Goal: Information Seeking & Learning: Learn about a topic

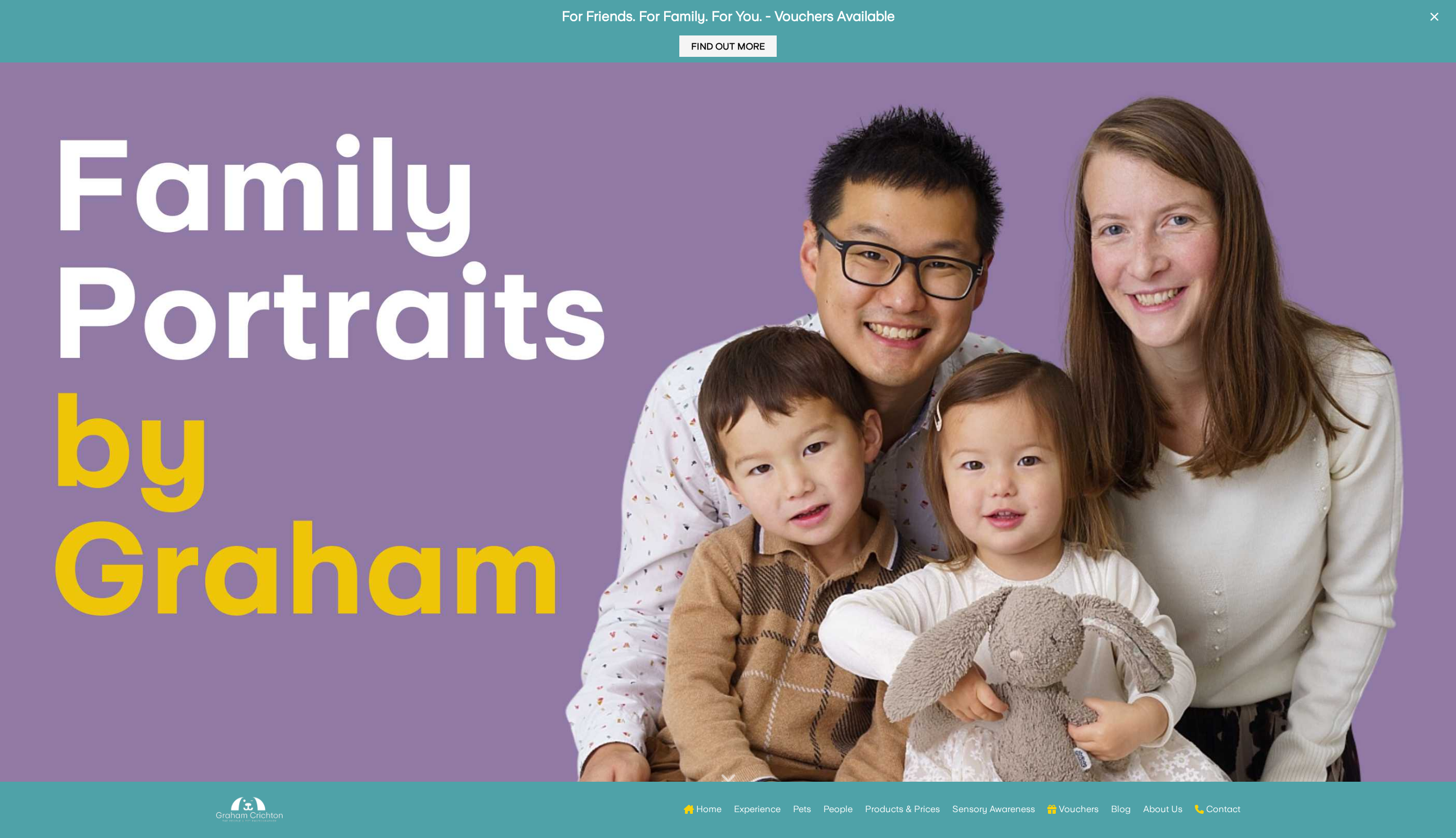
click at [732, 47] on link "Find Out More" at bounding box center [728, 47] width 97 height 22
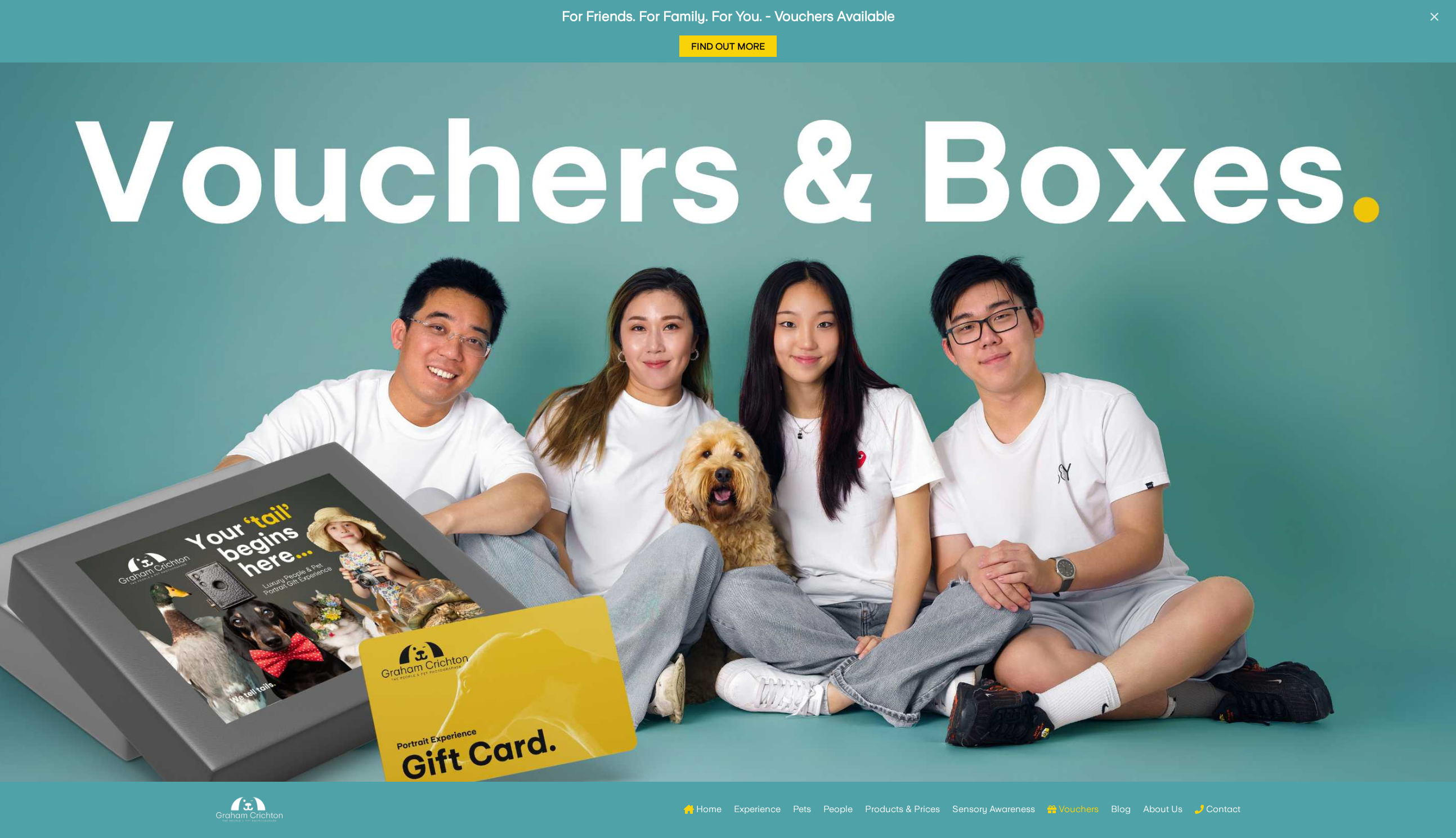
drag, startPoint x: 1146, startPoint y: 681, endPoint x: 1437, endPoint y: 14, distance: 727.7
click at [1437, 14] on span "×" at bounding box center [1434, 16] width 11 height 21
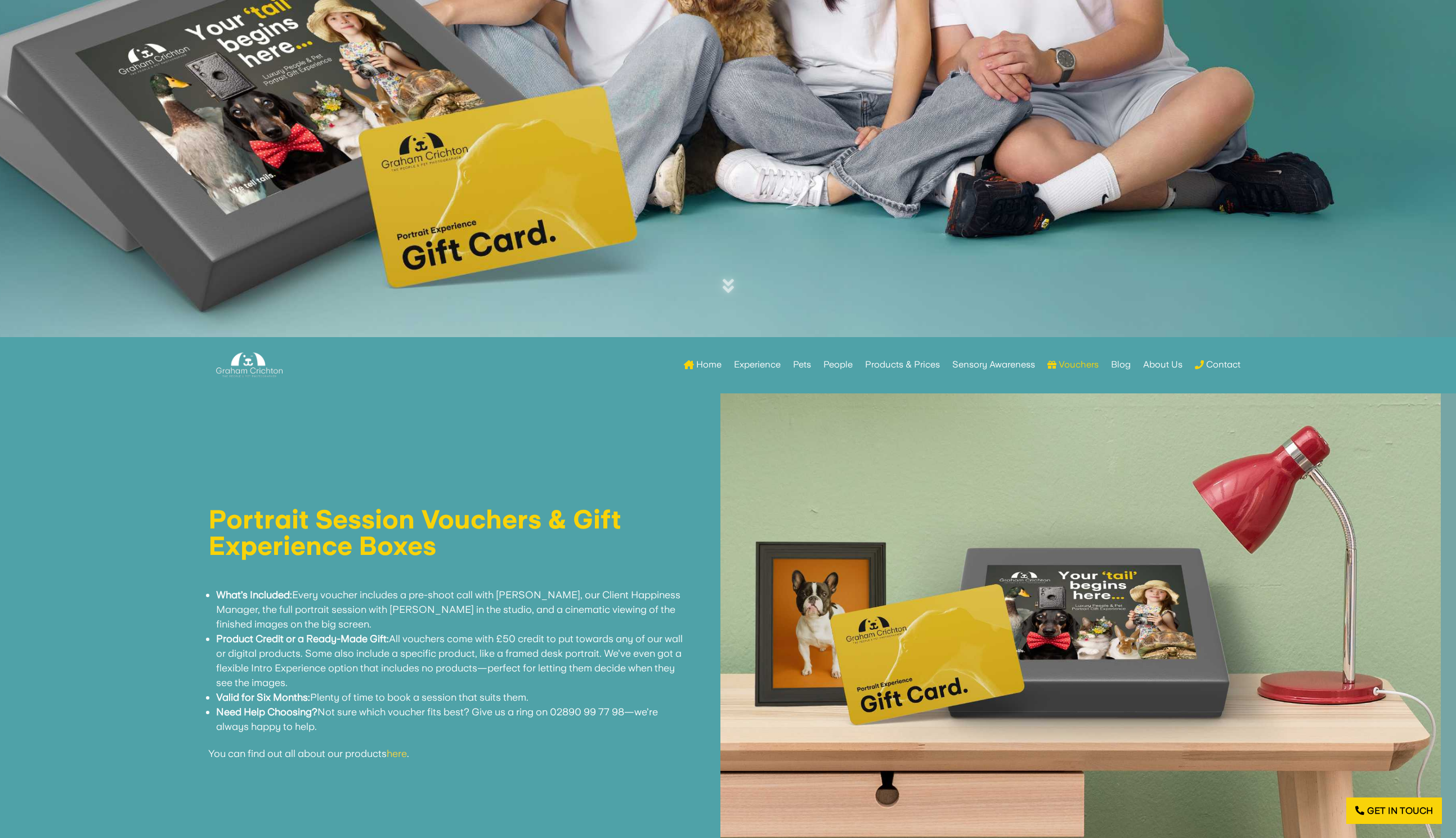
scroll to position [448, 0]
click at [752, 361] on link "Experience" at bounding box center [757, 364] width 47 height 44
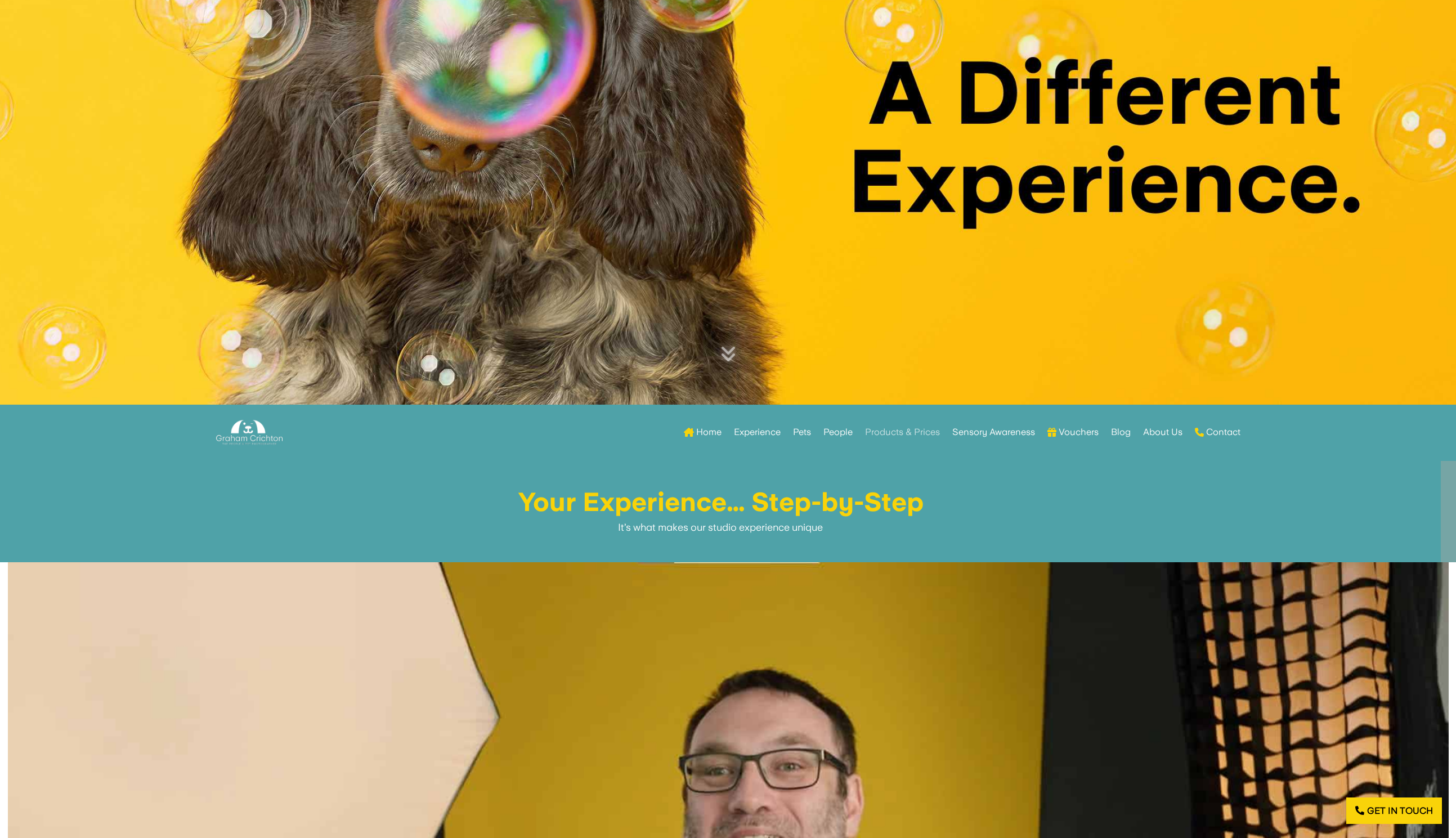
scroll to position [381, 0]
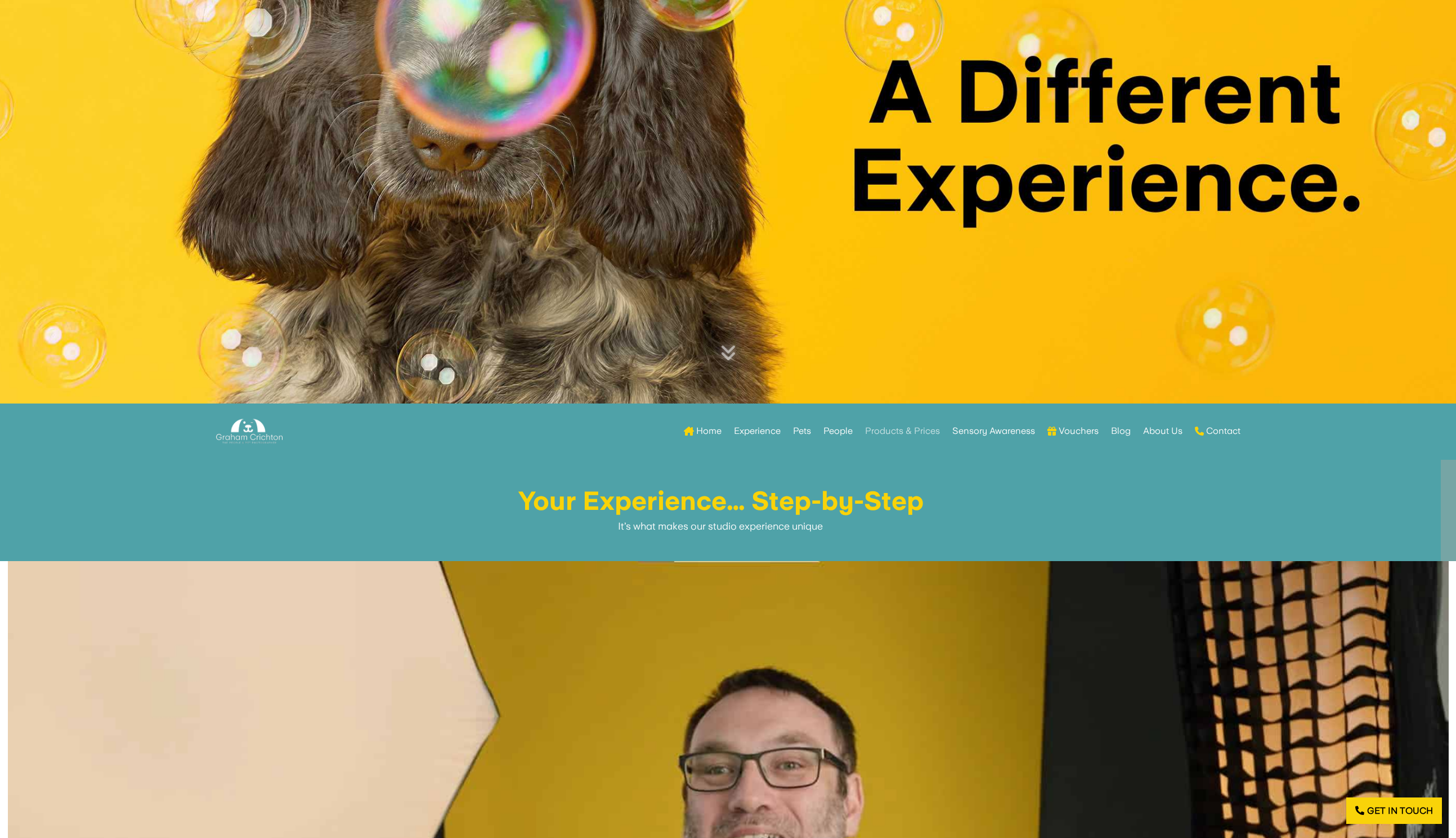
click at [907, 429] on link "Products & Prices" at bounding box center [902, 431] width 75 height 44
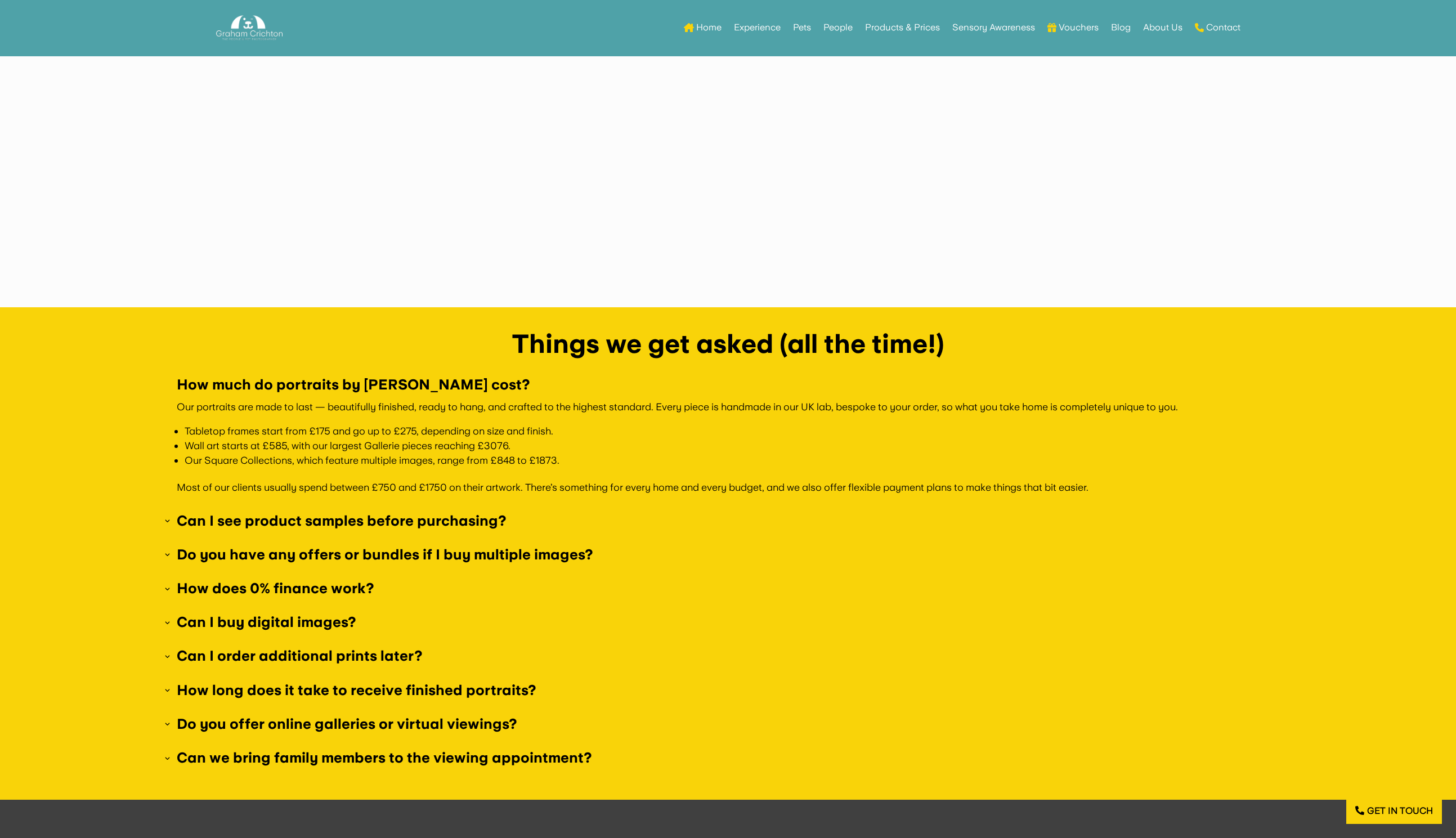
scroll to position [3496, 0]
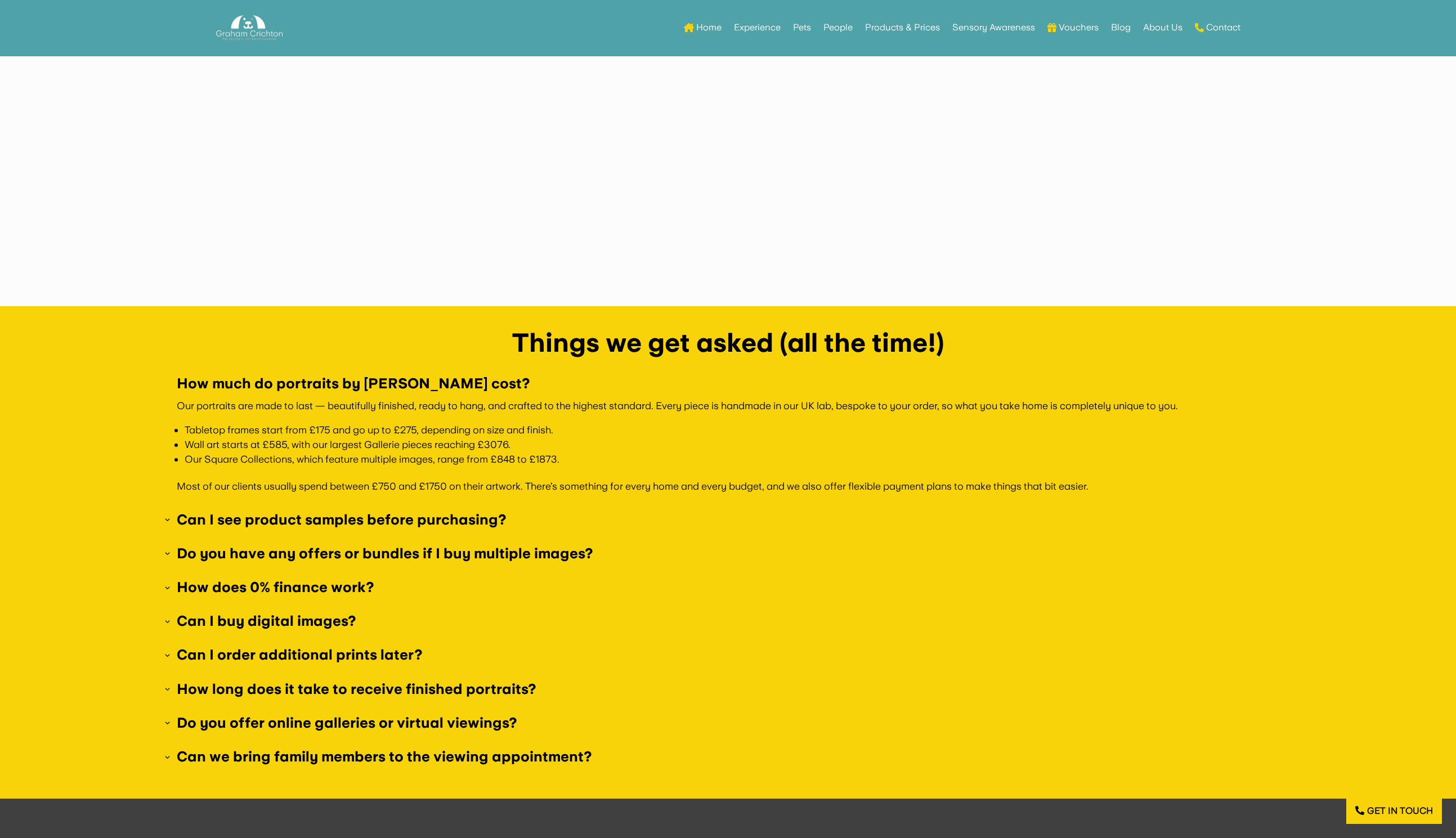
click at [177, 716] on h5 "Do you offer online galleries or virtual viewings?" at bounding box center [728, 723] width 1103 height 14
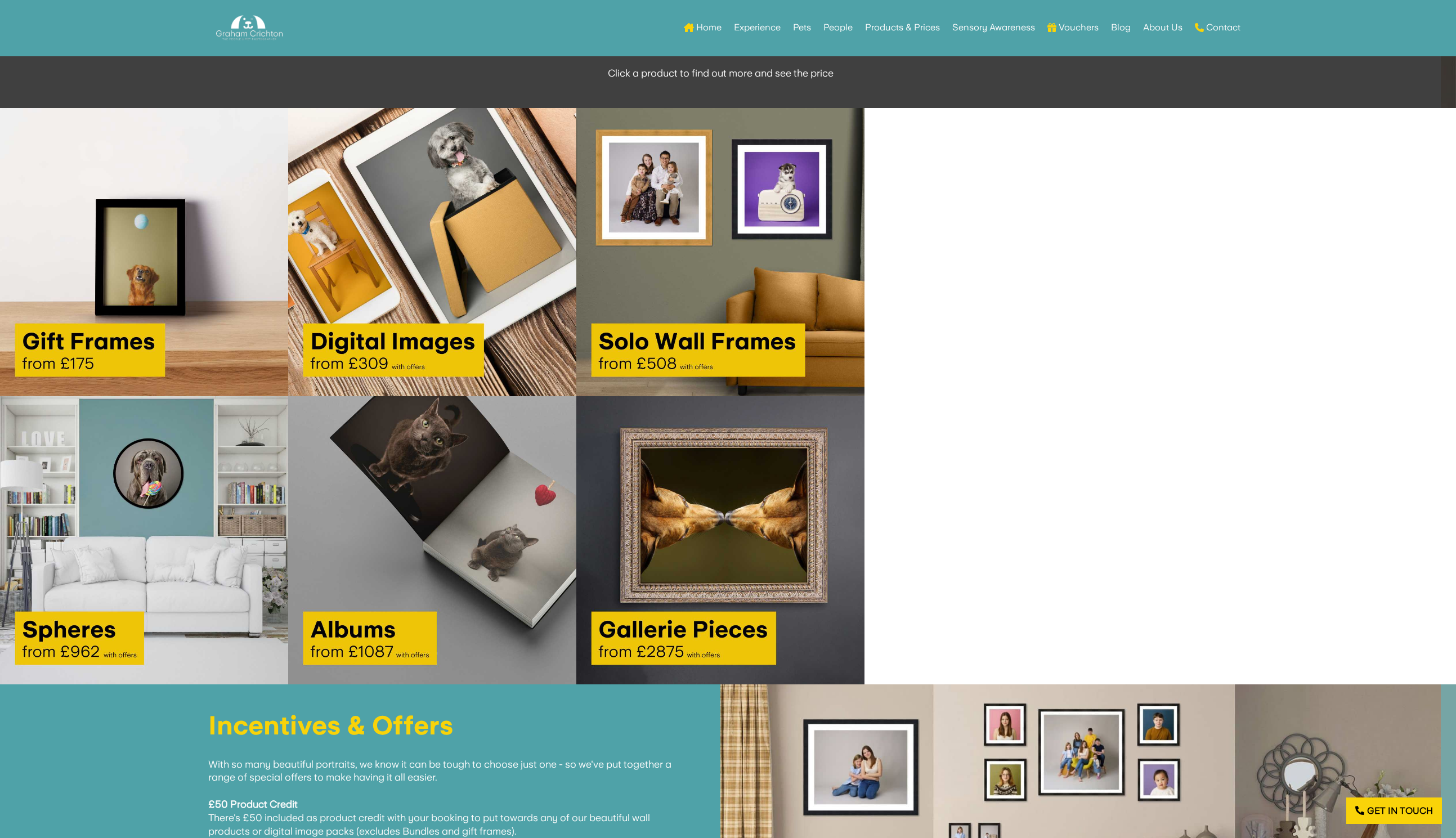
scroll to position [2035, 0]
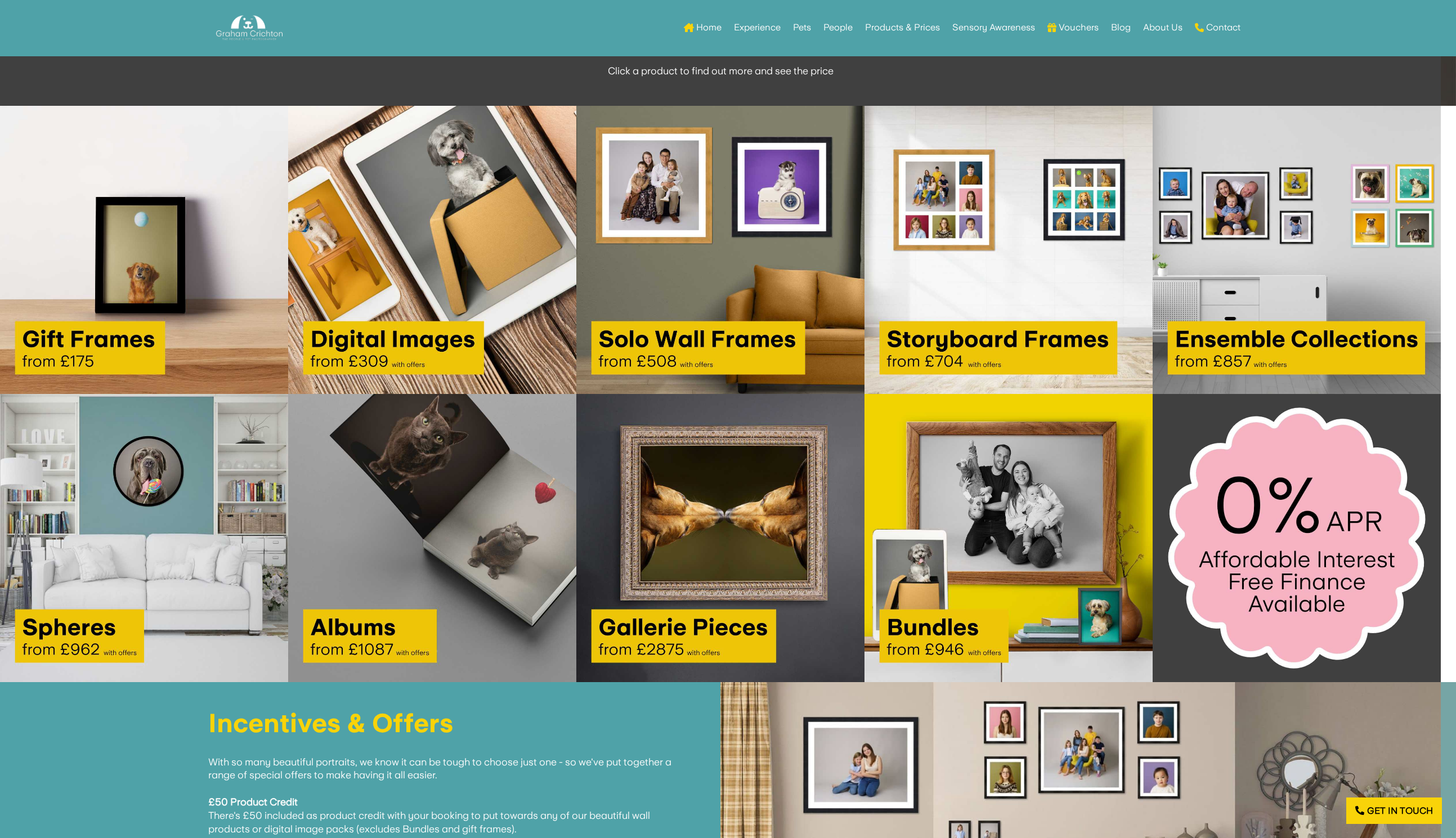
click at [929, 336] on img at bounding box center [1008, 250] width 288 height 288
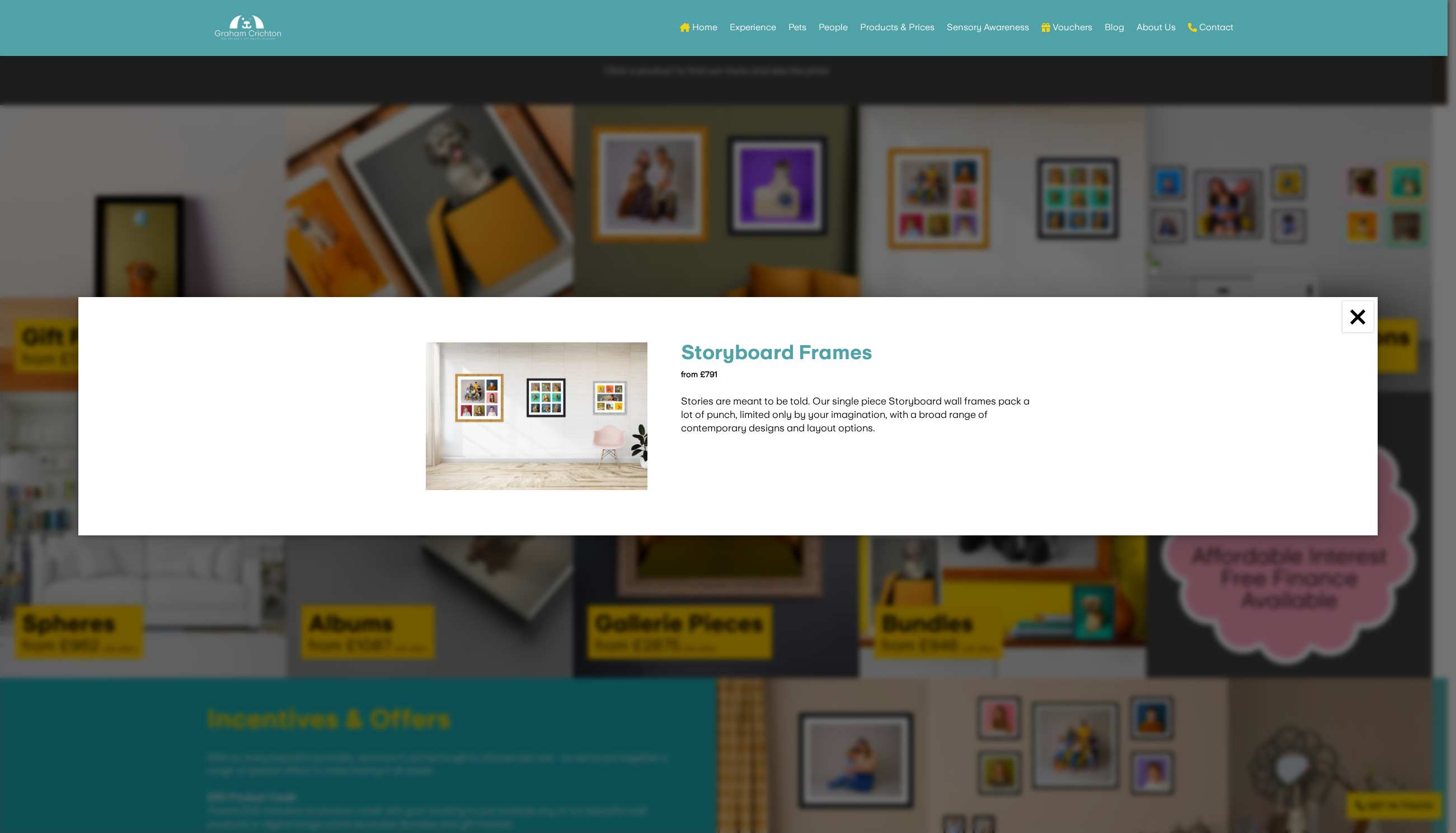
click at [1360, 318] on link "×" at bounding box center [1357, 316] width 31 height 31
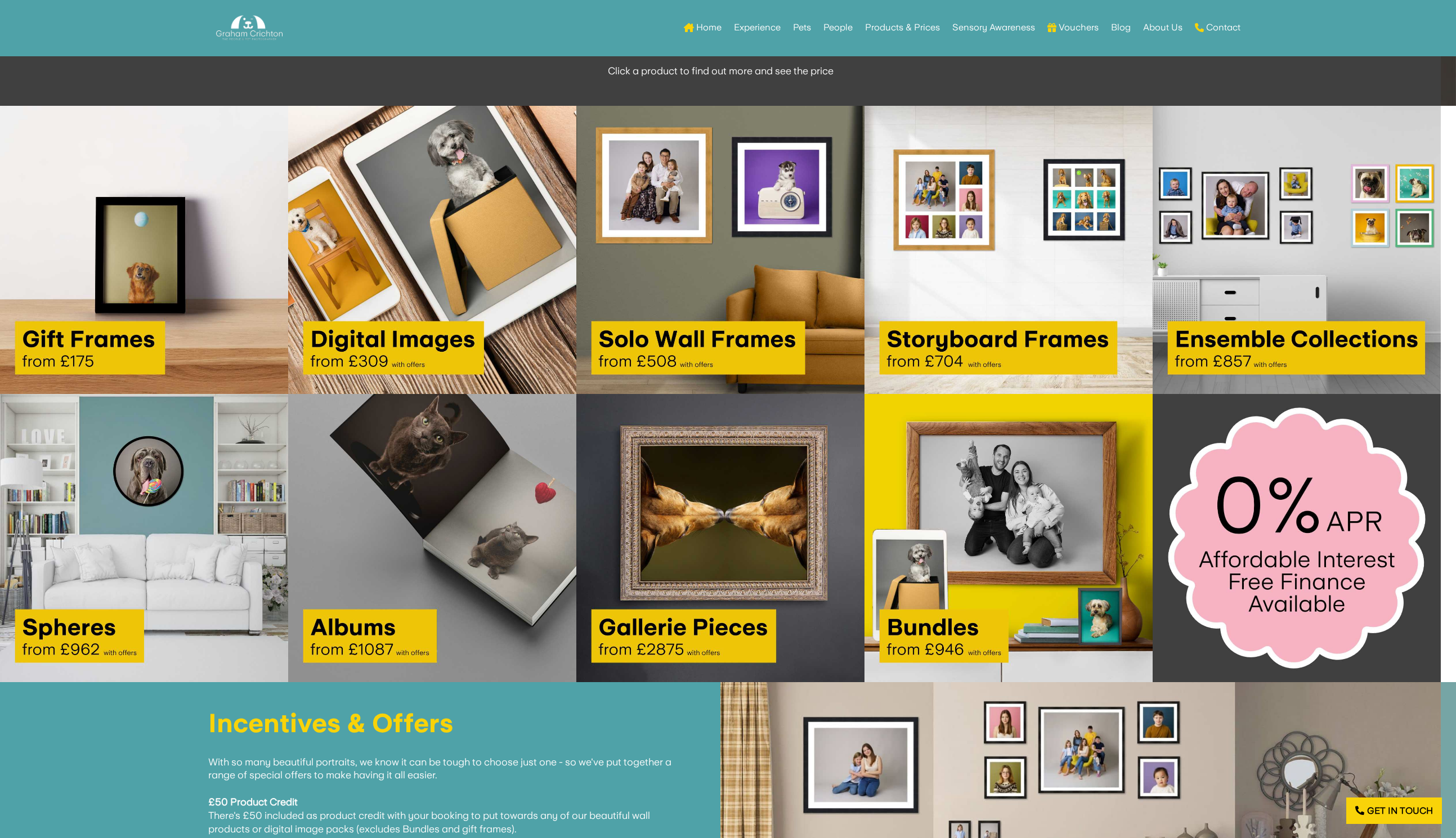
click at [669, 634] on img at bounding box center [720, 537] width 288 height 288
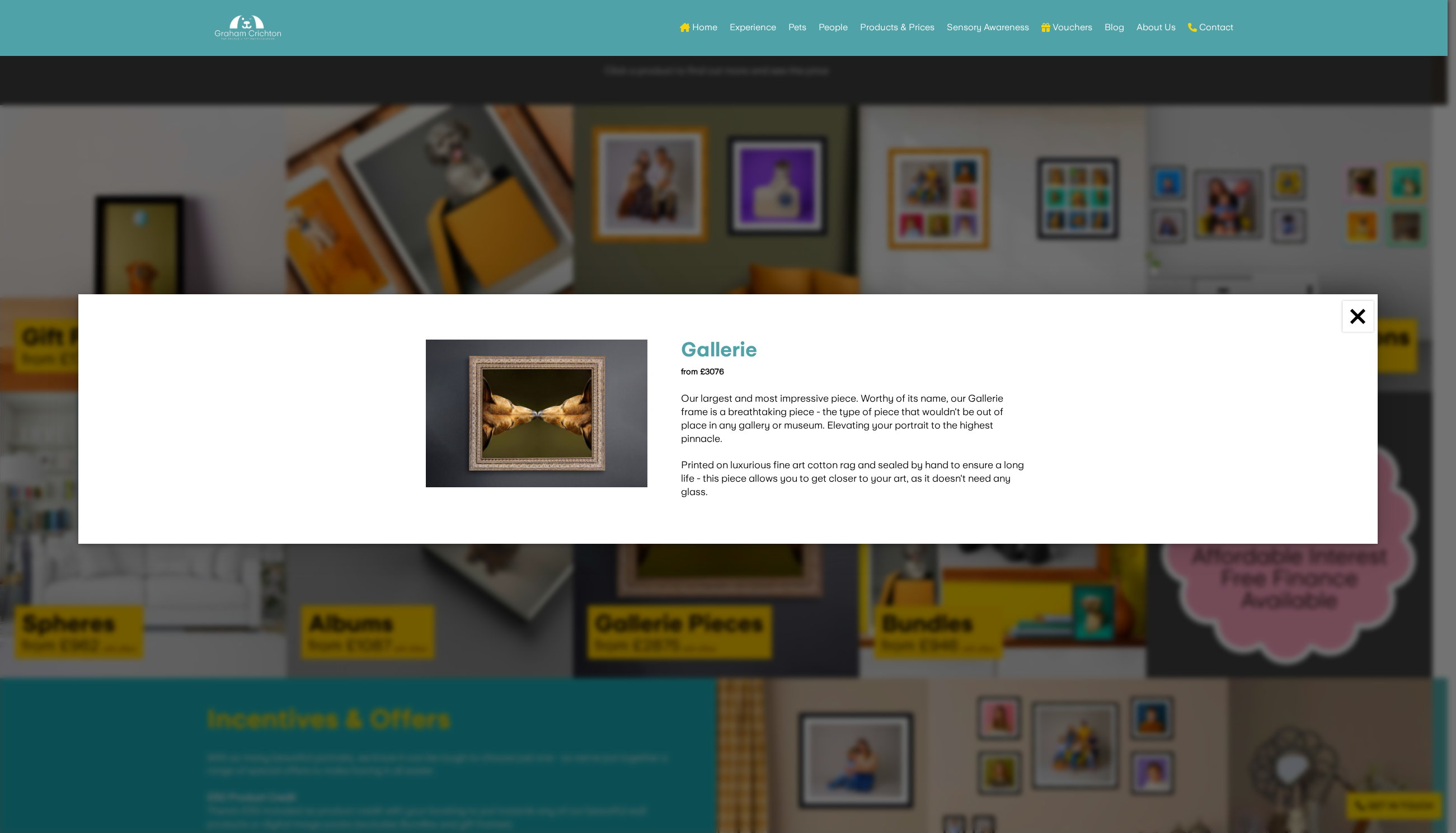
click at [1362, 312] on link "×" at bounding box center [1357, 316] width 31 height 31
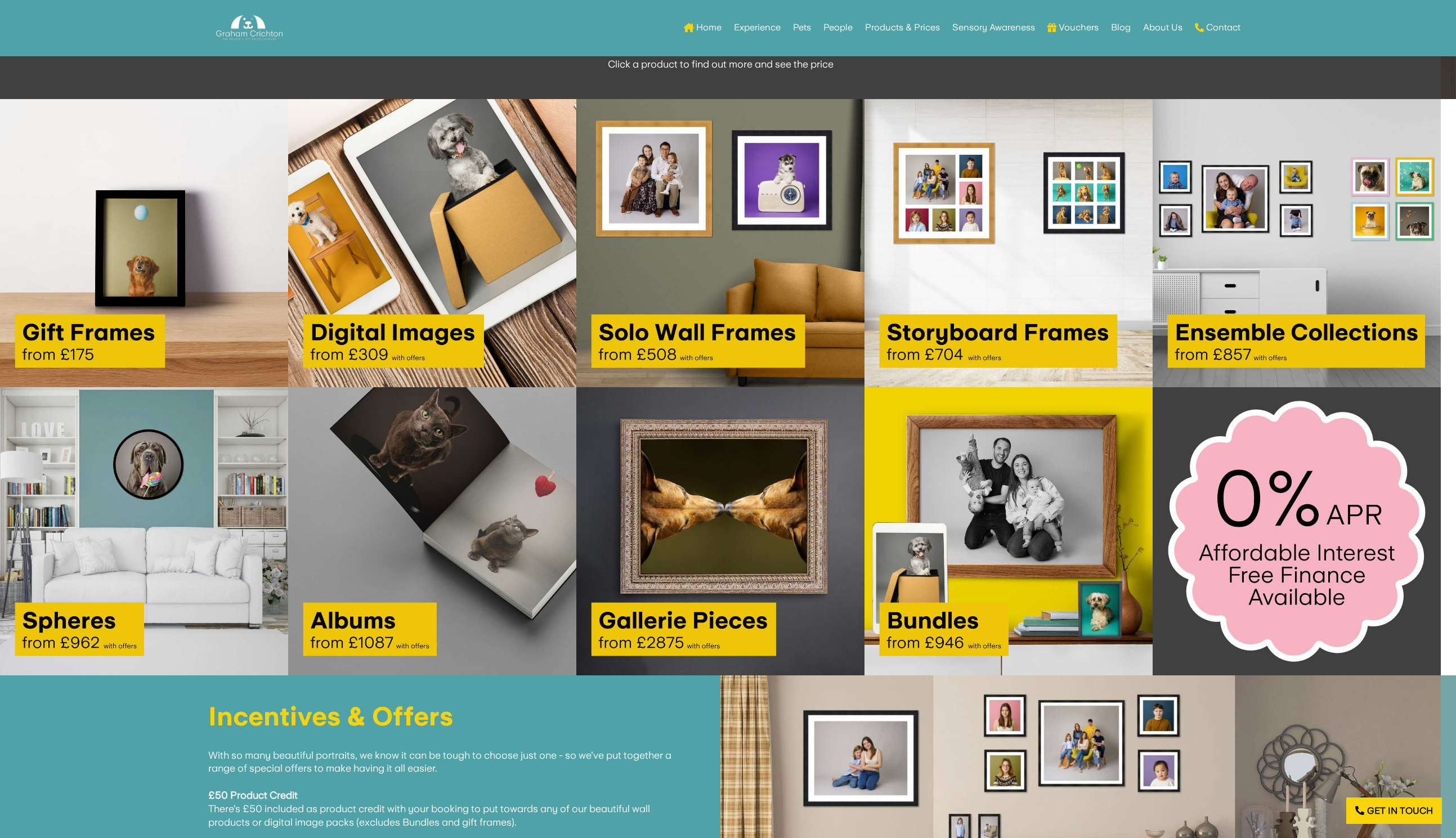
click at [394, 282] on img at bounding box center [432, 243] width 288 height 288
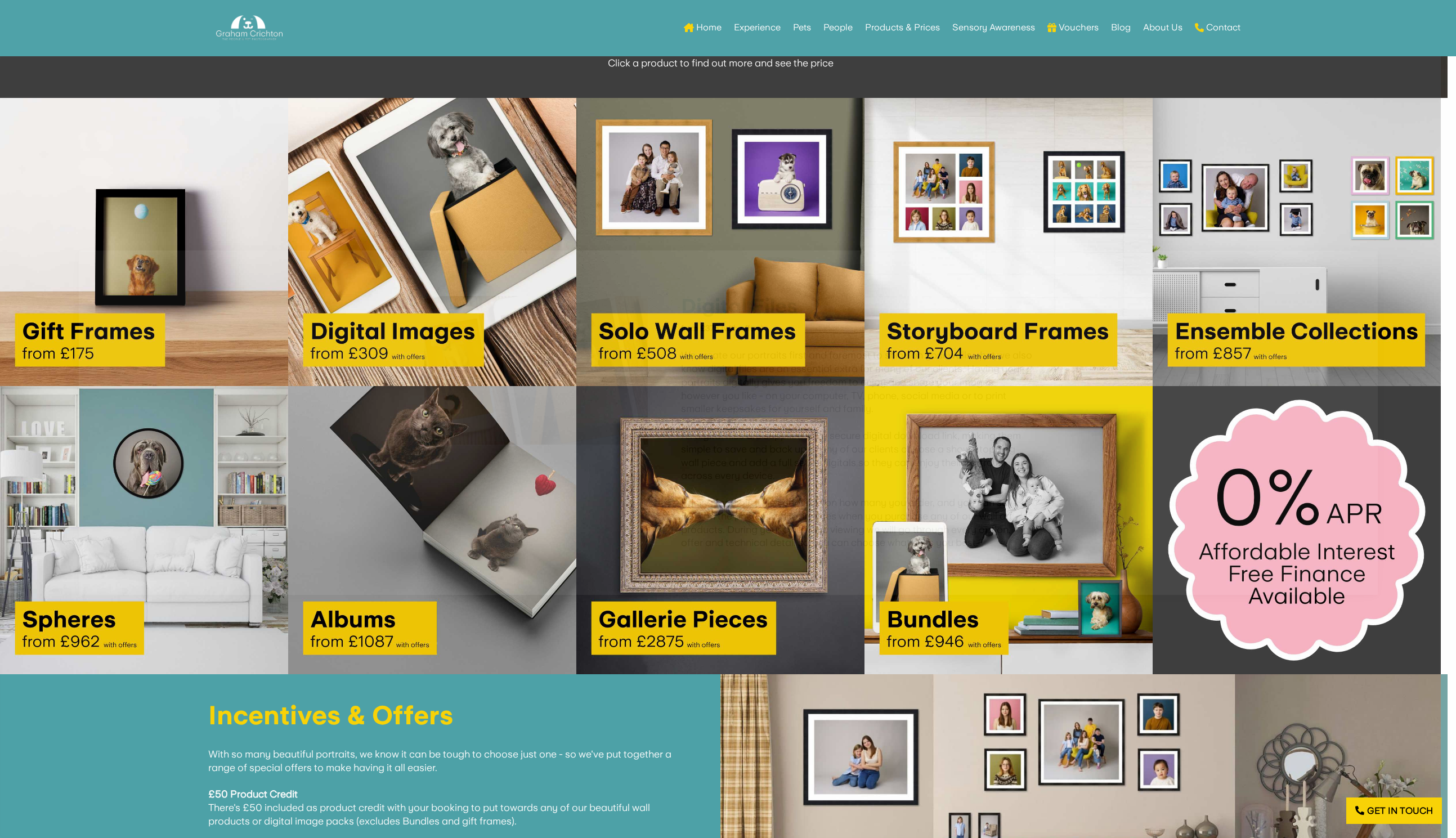
scroll to position [2040, 0]
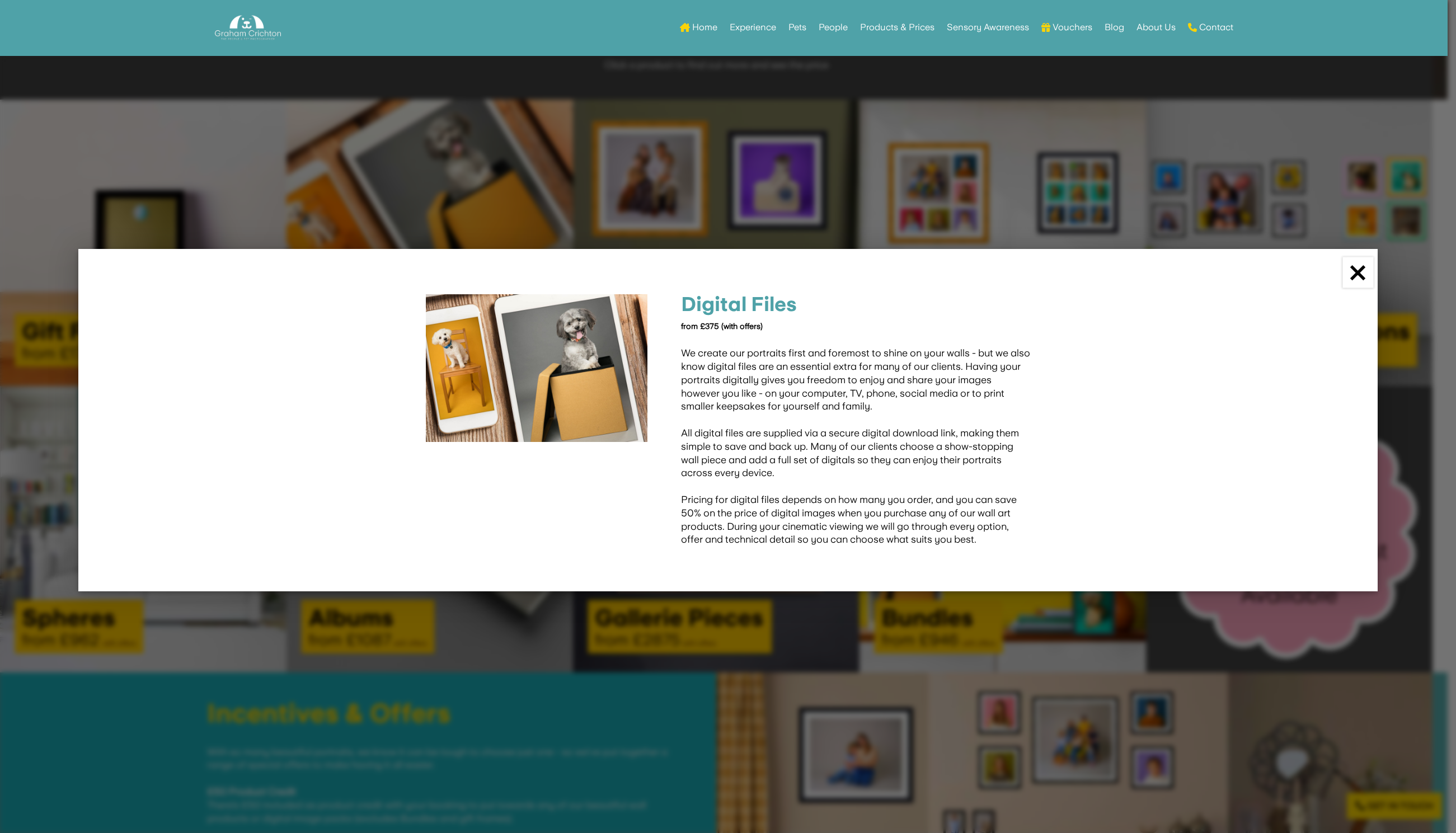
click at [1357, 272] on link "×" at bounding box center [1357, 272] width 31 height 31
